Goal: Check status: Check status

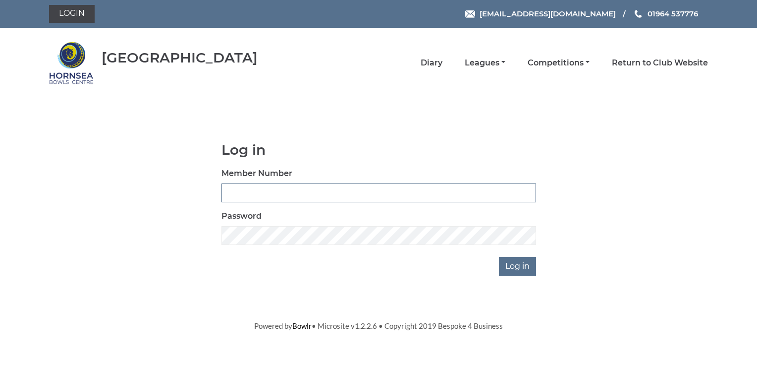
click at [230, 197] on input "Member Number" at bounding box center [378, 192] width 315 height 19
type input "0648"
click at [531, 269] on input "Log in" at bounding box center [517, 266] width 37 height 19
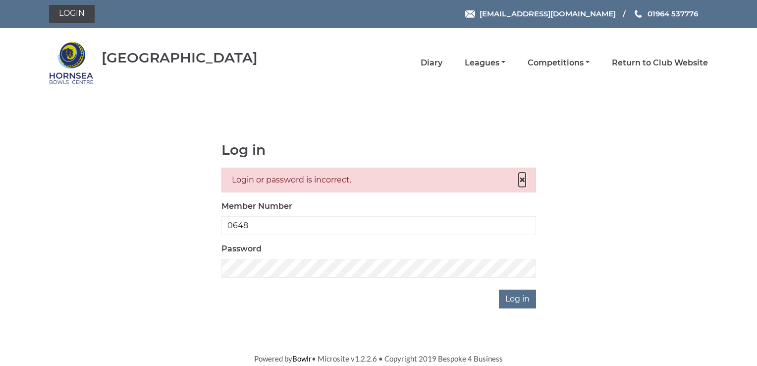
click at [522, 177] on span "×" at bounding box center [522, 179] width 7 height 14
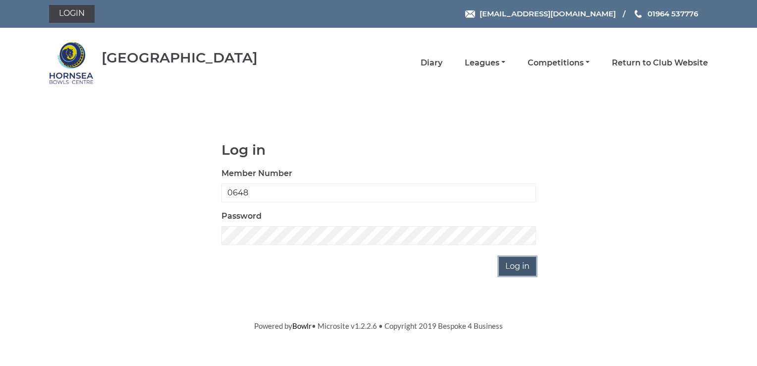
click at [515, 265] on input "Log in" at bounding box center [517, 266] width 37 height 19
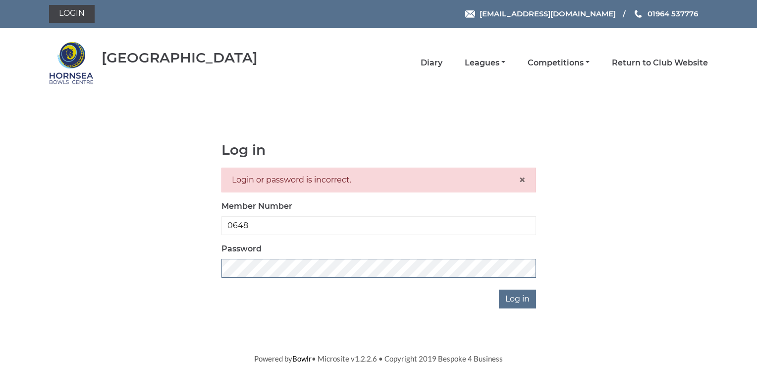
click at [191, 266] on div "Log in Login or password is incorrect. × Member Number 0648 Password Log in" at bounding box center [378, 225] width 659 height 166
click at [515, 298] on input "Log in" at bounding box center [517, 298] width 37 height 19
click at [521, 294] on input "Log in" at bounding box center [517, 298] width 37 height 19
click at [556, 338] on body "Login hornseaindoorbowls@gmail.com 01964 537776 Hornsea Bowls Centre ×" at bounding box center [378, 182] width 757 height 364
click at [392, 282] on div "Log in Login or password is incorrect. × Member Number 0648 Password Log in" at bounding box center [378, 225] width 329 height 166
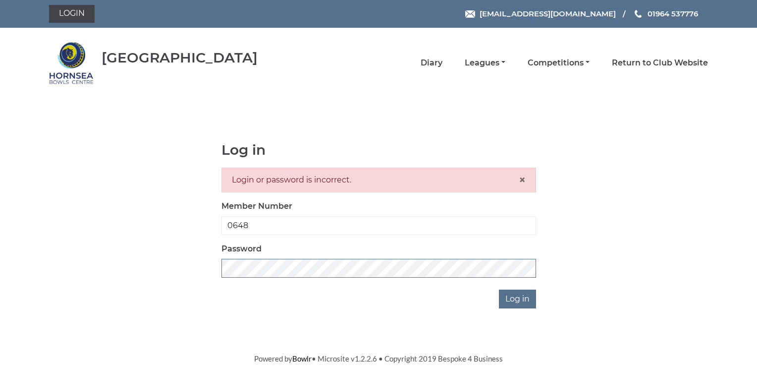
click at [192, 259] on div "Log in Login or password is incorrect. × Member Number 0648 Password Log in" at bounding box center [378, 225] width 659 height 166
click at [519, 295] on input "Log in" at bounding box center [517, 298] width 37 height 19
click at [515, 297] on input "Log in" at bounding box center [517, 298] width 37 height 19
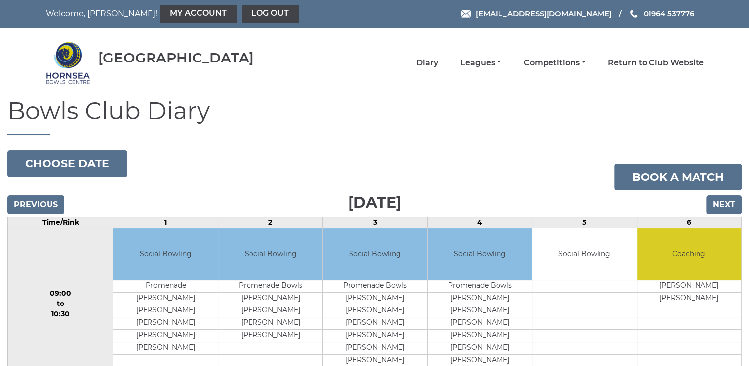
click at [515, 297] on td "Andrew Foster" at bounding box center [480, 298] width 104 height 12
click at [160, 9] on link "My Account" at bounding box center [198, 14] width 77 height 18
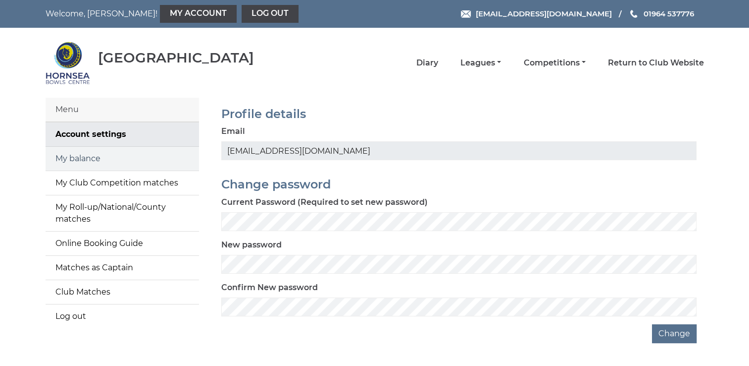
click at [80, 158] on link "My balance" at bounding box center [123, 159] width 154 height 24
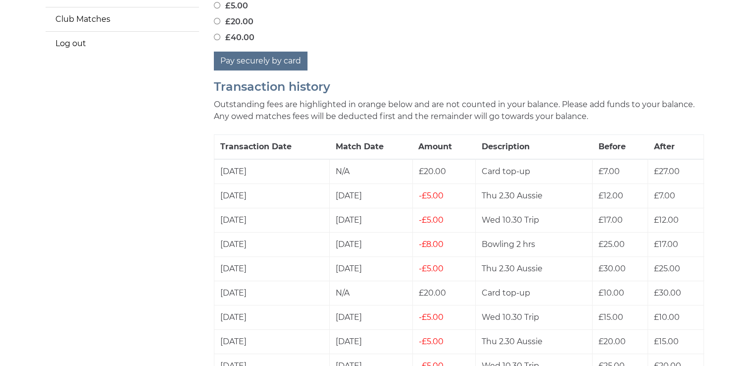
scroll to position [281, 0]
